Goal: Information Seeking & Learning: Learn about a topic

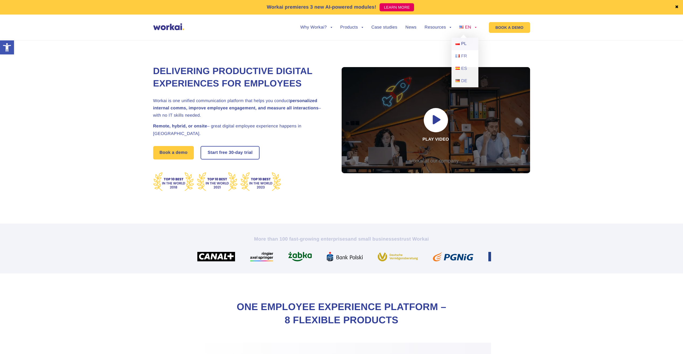
click at [468, 44] on link "PL" at bounding box center [464, 44] width 27 height 12
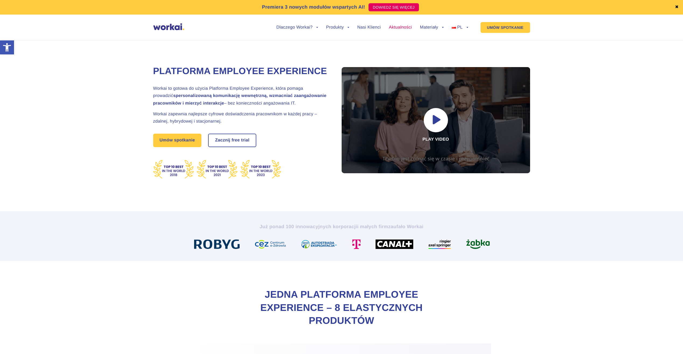
click at [402, 30] on link "Aktualności" at bounding box center [400, 27] width 23 height 4
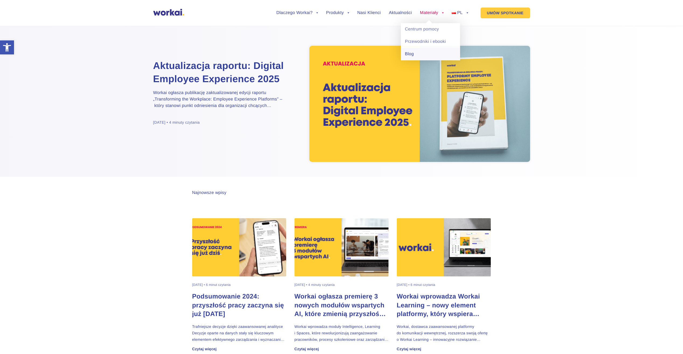
click at [417, 51] on link "Blog" at bounding box center [430, 54] width 59 height 12
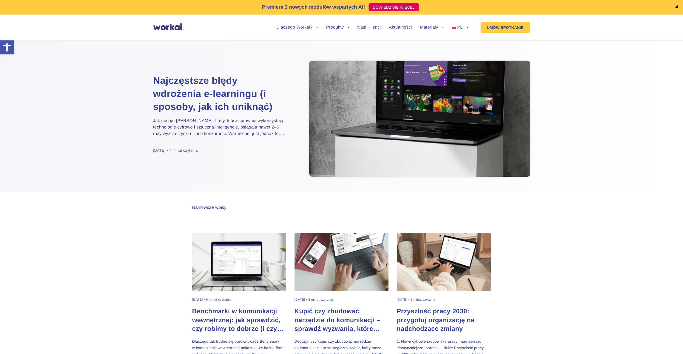
click at [229, 107] on h2 "Najczęstsze błędy wdrożenia e-learningu (i sposoby, jak ich uniknąć)" at bounding box center [220, 93] width 135 height 39
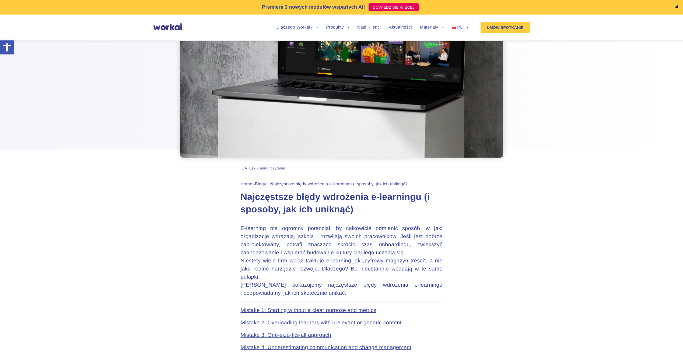
scroll to position [81, 0]
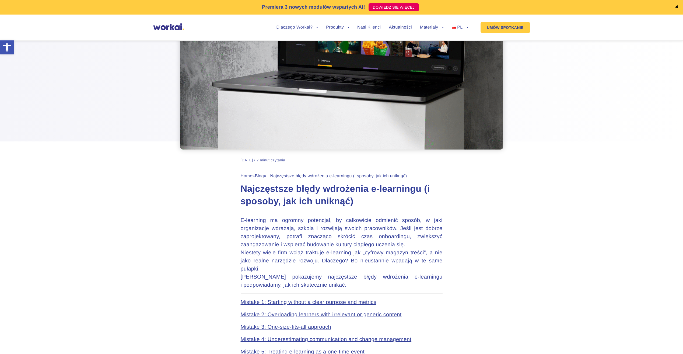
click at [334, 196] on h1 "Najczęstsze błędy wdrożenia e-learningu (i sposoby, jak ich uniknąć)" at bounding box center [342, 195] width 202 height 25
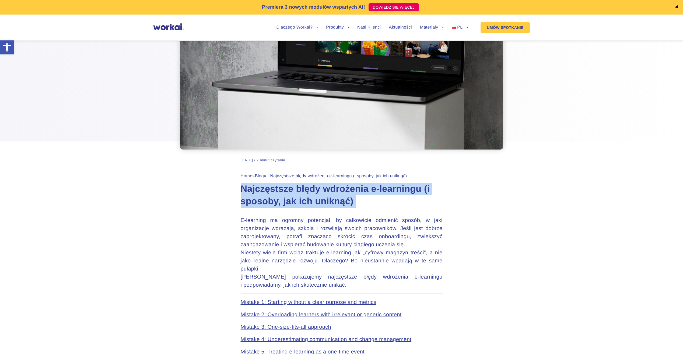
click at [334, 196] on h1 "Najczęstsze błędy wdrożenia e-learningu (i sposoby, jak ich uniknąć)" at bounding box center [342, 195] width 202 height 25
copy article "Najczęstsze błędy wdrożenia e-learningu (i sposoby, jak ich uniknąć)"
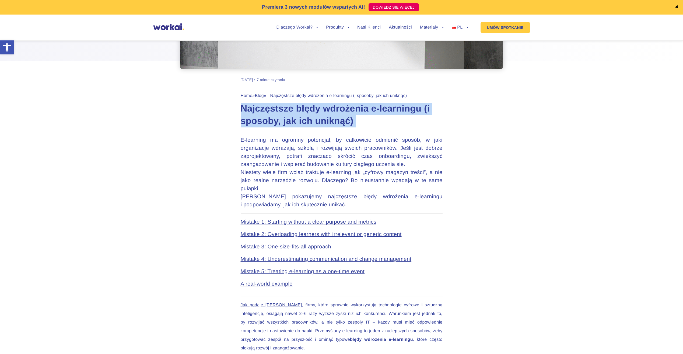
scroll to position [162, 0]
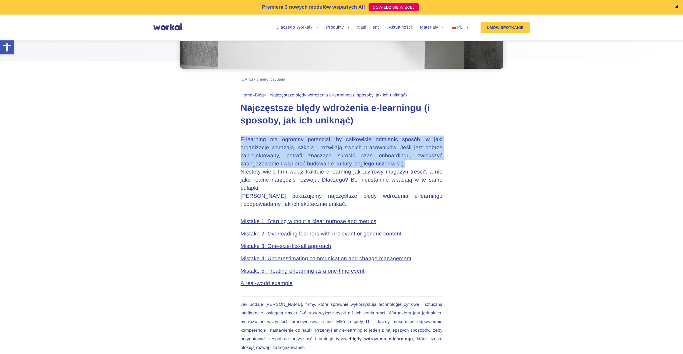
drag, startPoint x: 281, startPoint y: 175, endPoint x: 239, endPoint y: 139, distance: 55.0
copy p "E-learning ma ogromny potencjał, by całkowicie odmienić sposób, w jaki organiza…"
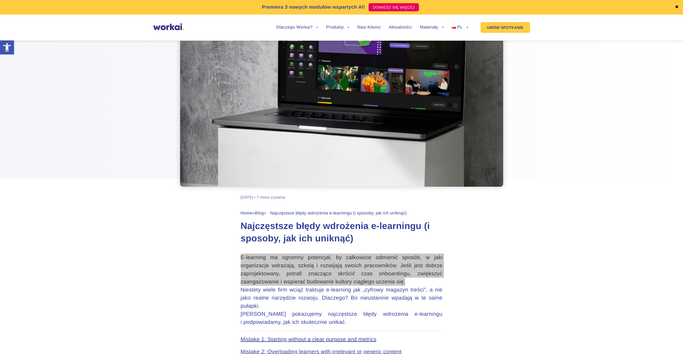
scroll to position [0, 0]
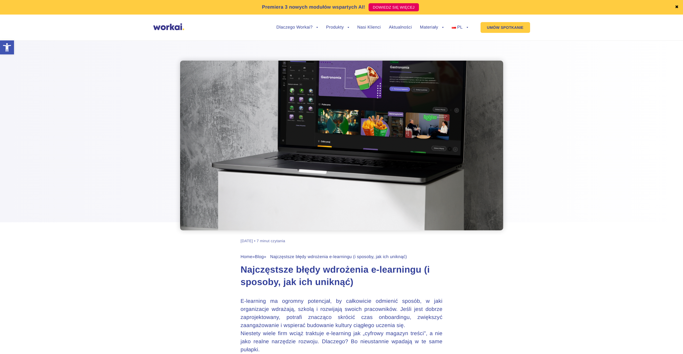
click at [577, 96] on div at bounding box center [341, 132] width 683 height 196
click at [569, 168] on div at bounding box center [341, 132] width 683 height 196
